Goal: Task Accomplishment & Management: Manage account settings

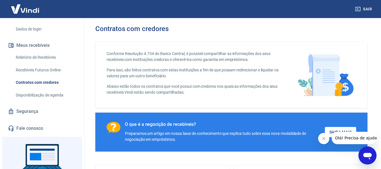
scroll to position [129, 0]
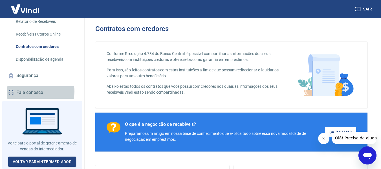
click at [38, 93] on link "Fale conosco" at bounding box center [42, 92] width 71 height 12
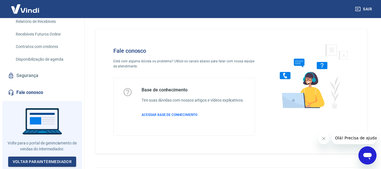
click at [355, 148] on div "Fale conosco Está com alguma dúvida ou problema? Utilize os canais abaixo para …" at bounding box center [231, 91] width 272 height 124
click at [364, 150] on icon "Abrir janela de mensagens" at bounding box center [368, 155] width 10 height 10
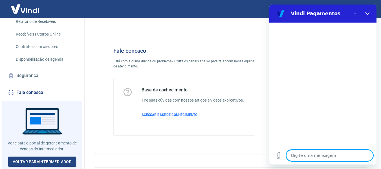
type textarea "a"
type textarea "x"
type textarea "at"
type textarea "x"
type textarea "a"
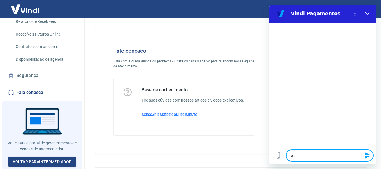
type textarea "x"
type textarea "al"
type textarea "x"
type textarea "alt"
type textarea "x"
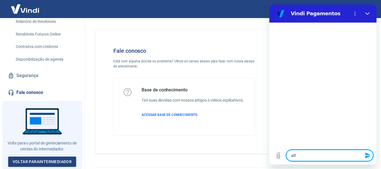
type textarea "alte"
type textarea "x"
type textarea "alter"
type textarea "x"
type textarea "altera"
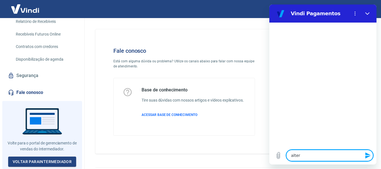
type textarea "x"
type textarea "alteraç"
type textarea "x"
type textarea "alteraçã"
type textarea "x"
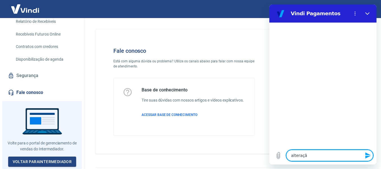
type textarea "alteração"
type textarea "x"
type textarea "alteração"
type textarea "x"
type textarea "alteração d"
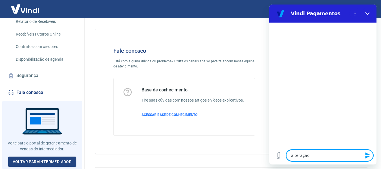
type textarea "x"
type textarea "alteração de"
type textarea "x"
type textarea "alteração de"
type textarea "x"
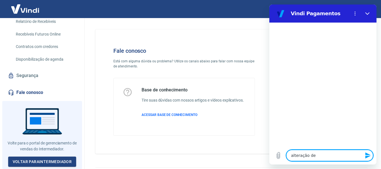
type textarea "alteração de t"
type textarea "x"
type textarea "alteração de te"
type textarea "x"
type textarea "alteração de tel"
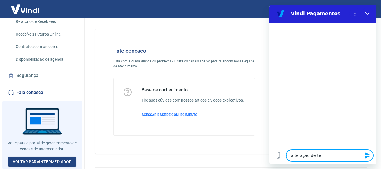
type textarea "x"
type textarea "alteração de tele"
type textarea "x"
type textarea "alteração de telef"
type textarea "x"
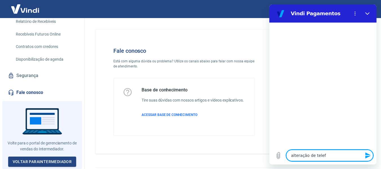
type textarea "alteração de telefo"
type textarea "x"
type textarea "alteração de telefon"
type textarea "x"
type textarea "alteração de telefone"
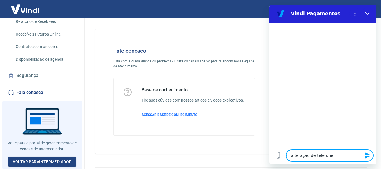
type textarea "x"
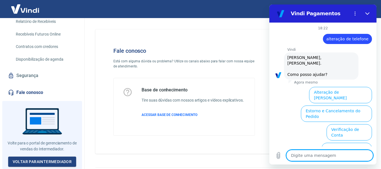
scroll to position [51, 0]
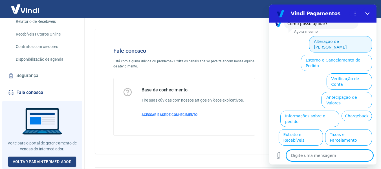
click at [341, 36] on button "Alteração de [PERSON_NAME]" at bounding box center [340, 44] width 63 height 16
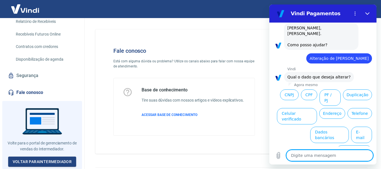
scroll to position [31, 0]
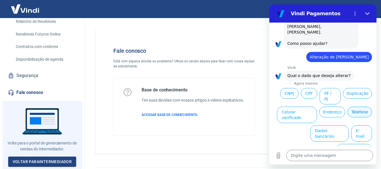
click at [358, 116] on button "Telefone" at bounding box center [360, 112] width 25 height 11
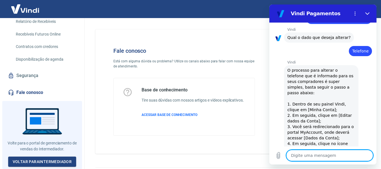
type textarea "x"
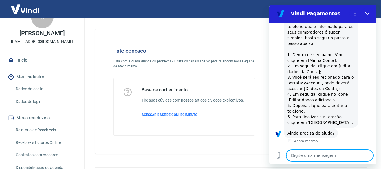
scroll to position [16, 0]
click at [28, 95] on link "Dados da conta" at bounding box center [46, 90] width 64 height 12
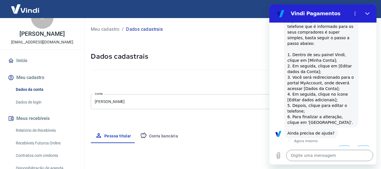
select select "SP"
select select "business"
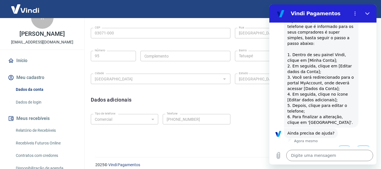
scroll to position [187, 0]
click at [205, 127] on div "Tipo de telefone Residencial Comercial Tipo de telefone Telefone [PHONE_NUMBER]…" at bounding box center [233, 122] width 284 height 23
click at [365, 12] on button "Fechar" at bounding box center [367, 13] width 11 height 11
type textarea "x"
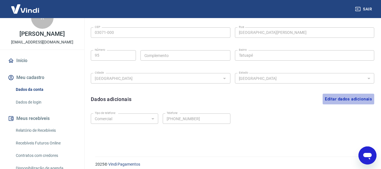
click at [361, 99] on button "Editar dados adicionais" at bounding box center [349, 99] width 52 height 11
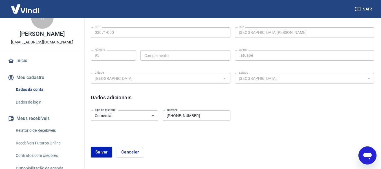
click at [211, 117] on input "[PHONE_NUMBER]" at bounding box center [196, 115] width 67 height 10
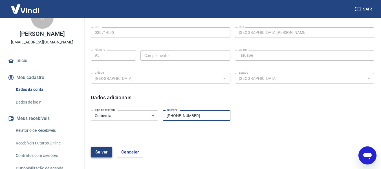
type input "[PHONE_NUMBER]"
click at [103, 150] on button "Salvar" at bounding box center [101, 152] width 21 height 11
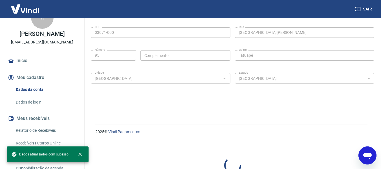
select select "business"
